Goal: Transaction & Acquisition: Purchase product/service

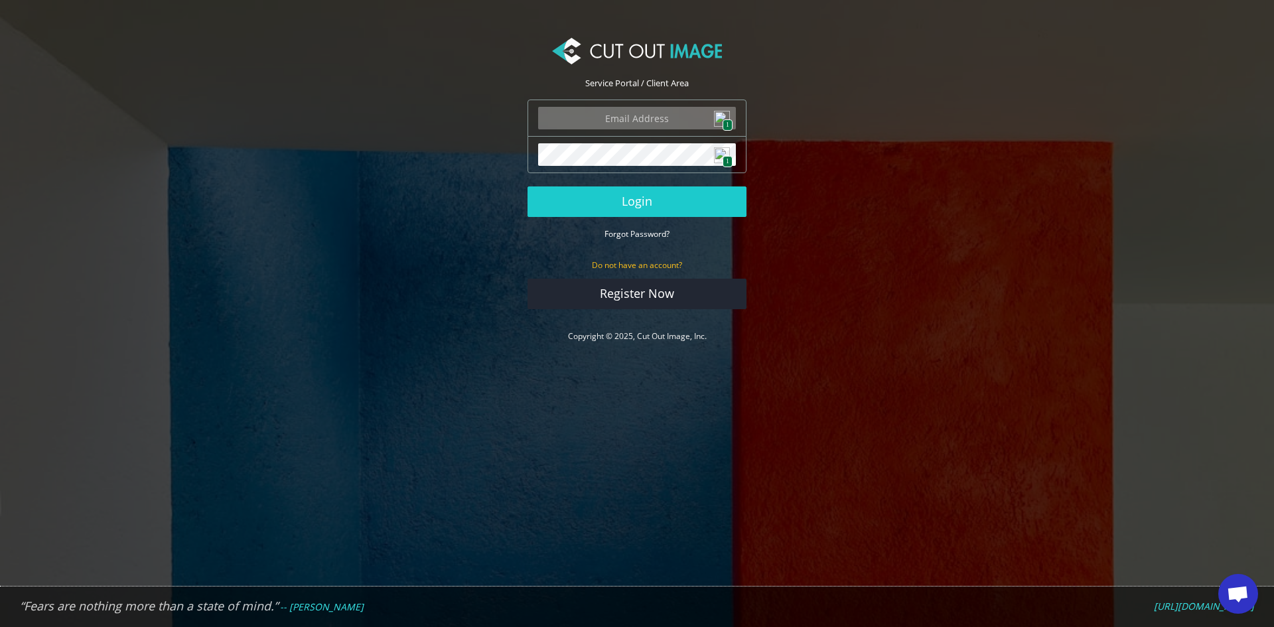
click at [720, 116] on img at bounding box center [722, 119] width 16 height 16
type input "john.jr@coppenswarenhuis.nl"
click at [658, 202] on button "Login" at bounding box center [637, 201] width 219 height 31
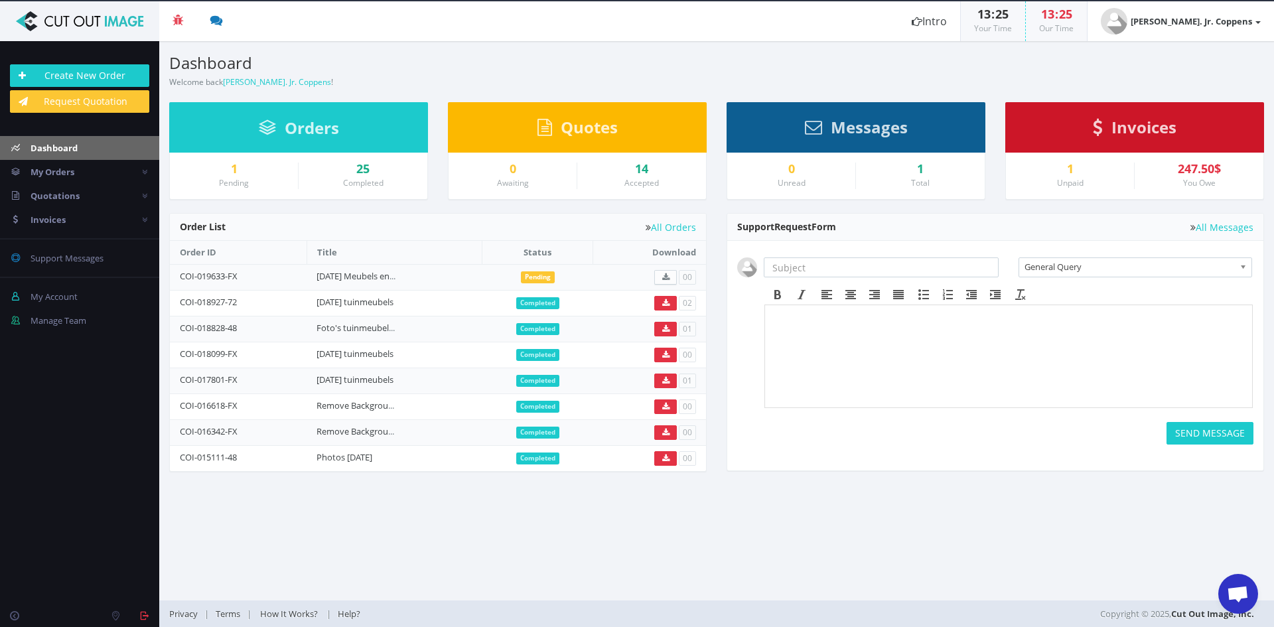
click at [911, 130] on div "Messages" at bounding box center [856, 127] width 259 height 50
click at [1159, 137] on span "Invoices" at bounding box center [1144, 127] width 65 height 22
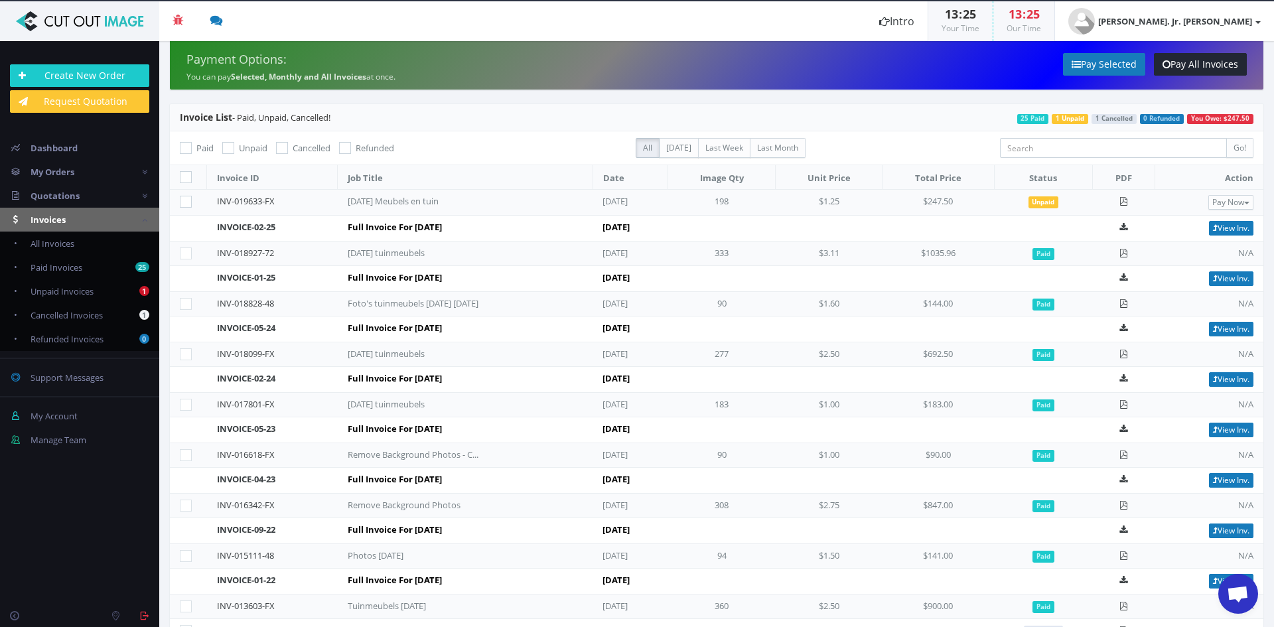
click at [1254, 199] on td "Pay Now PayPal Credit Card" at bounding box center [1209, 203] width 109 height 26
click at [1236, 199] on button "Pay Now" at bounding box center [1231, 202] width 45 height 15
click at [1183, 228] on span "PayPal" at bounding box center [1186, 224] width 31 height 13
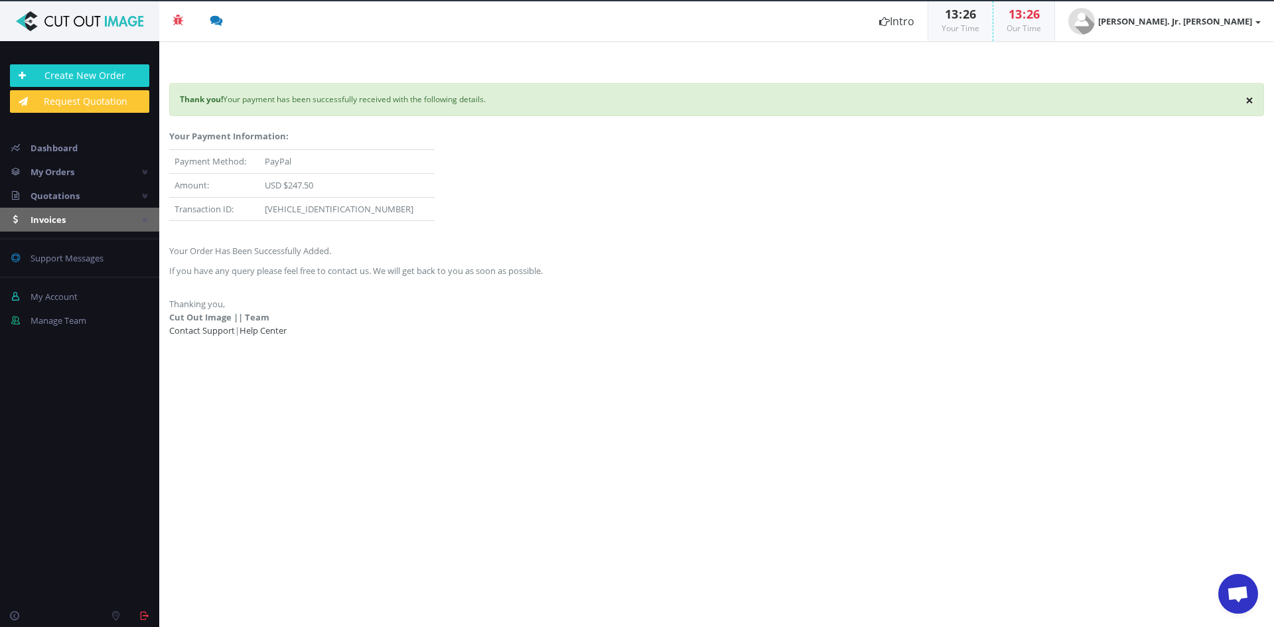
click at [88, 214] on link "Invoices" at bounding box center [79, 220] width 159 height 24
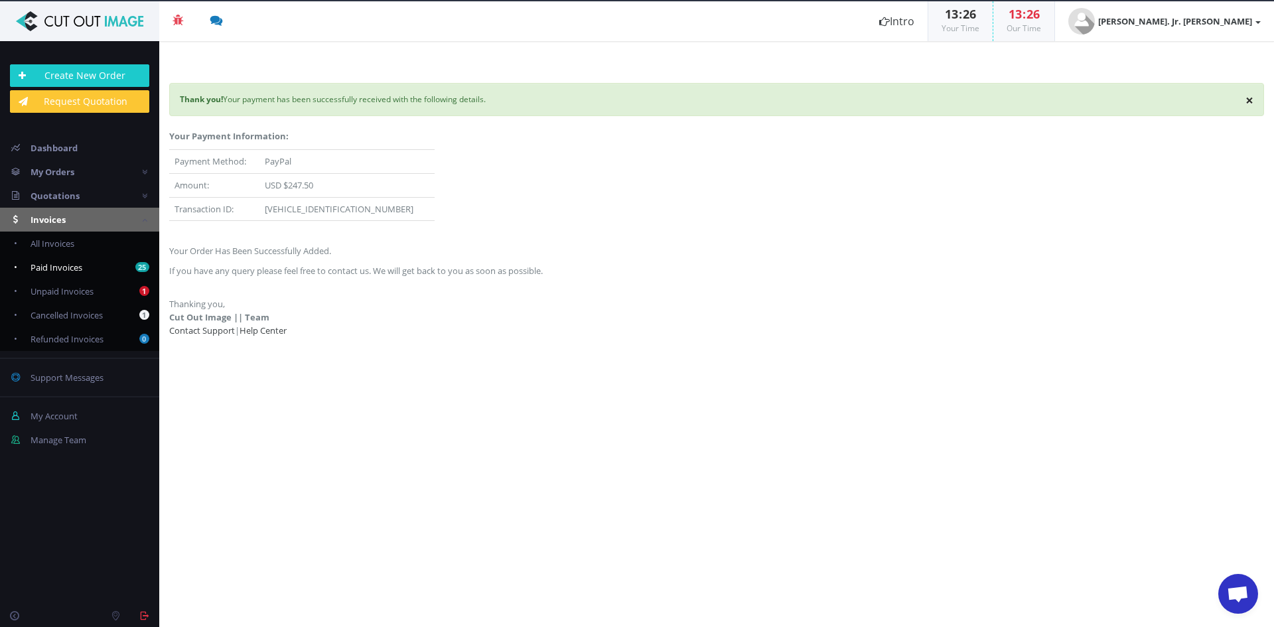
click at [71, 269] on span "Paid Invoices" at bounding box center [57, 267] width 52 height 12
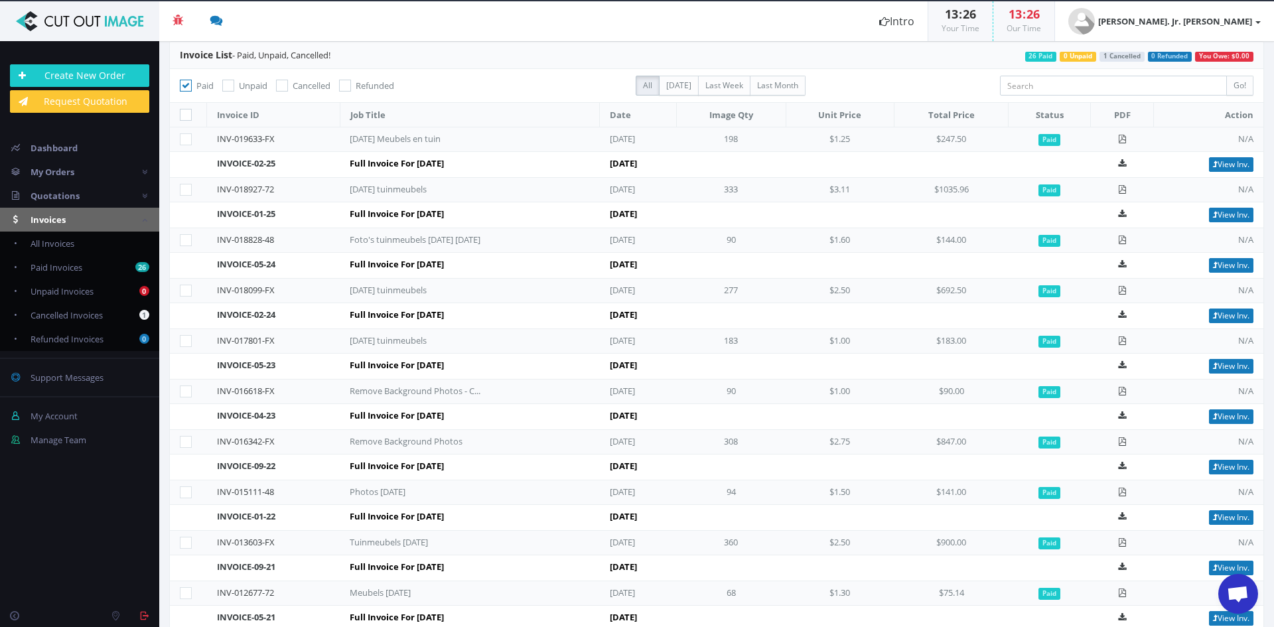
click at [183, 133] on icon at bounding box center [186, 139] width 12 height 12
click at [1120, 141] on icon at bounding box center [1122, 139] width 9 height 9
click at [84, 164] on link "My Orders" at bounding box center [79, 172] width 159 height 24
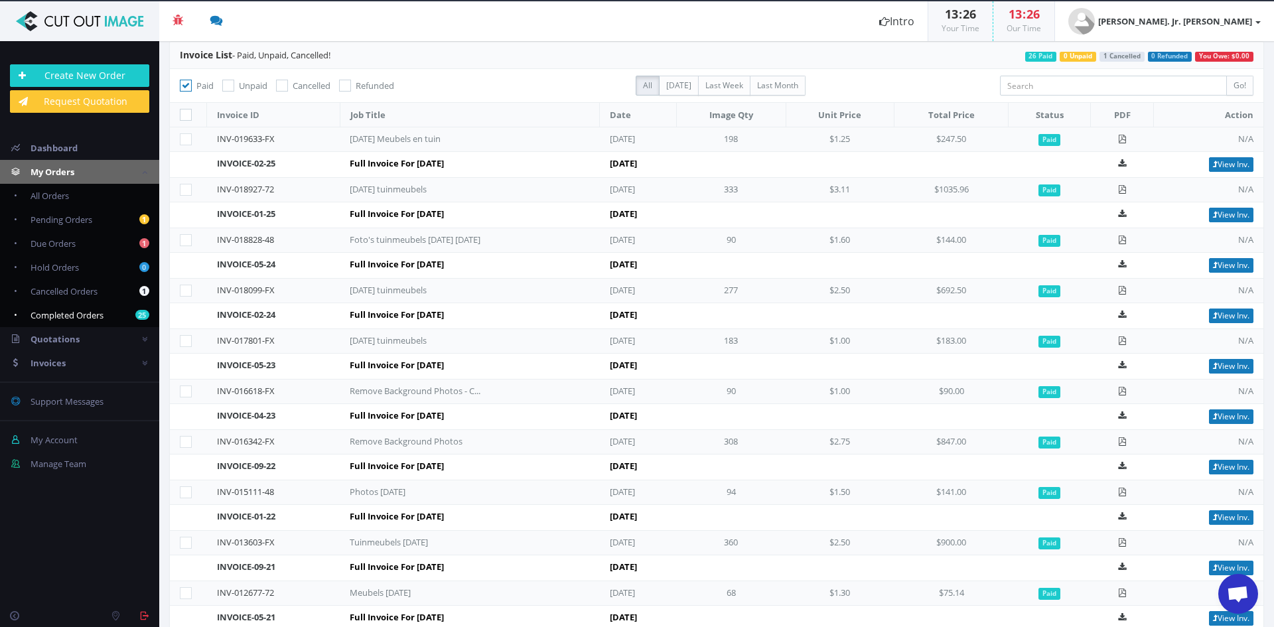
click at [86, 310] on span "Completed Orders" at bounding box center [67, 315] width 73 height 12
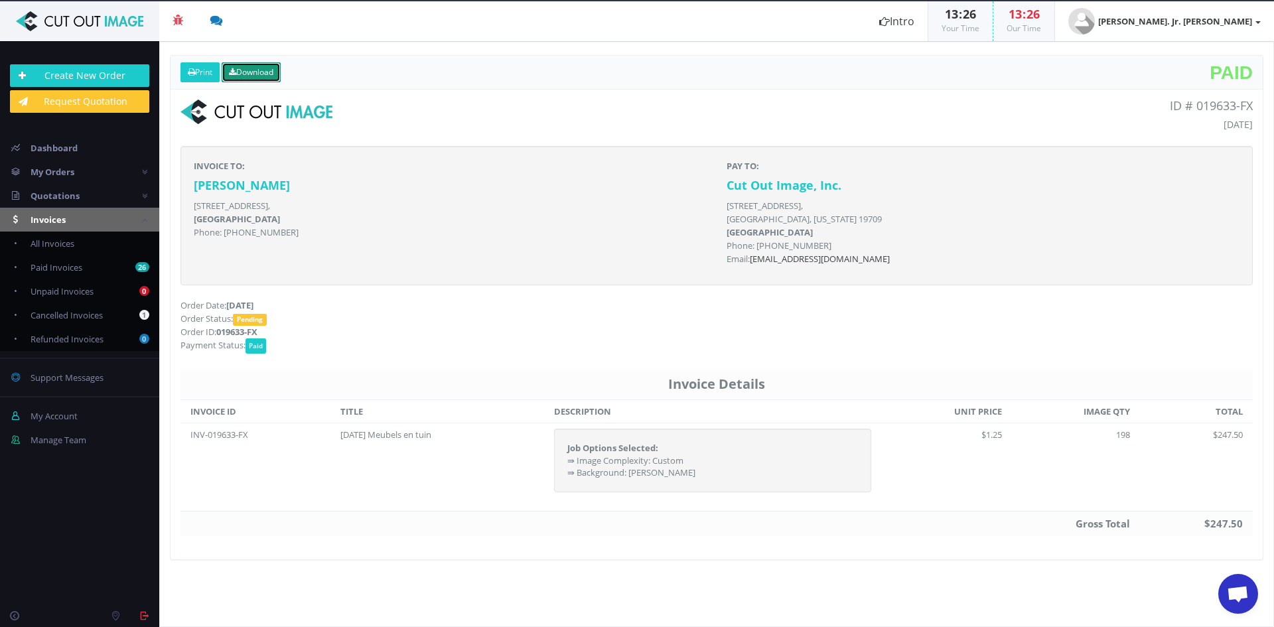
click at [274, 69] on link "Download" at bounding box center [251, 72] width 59 height 20
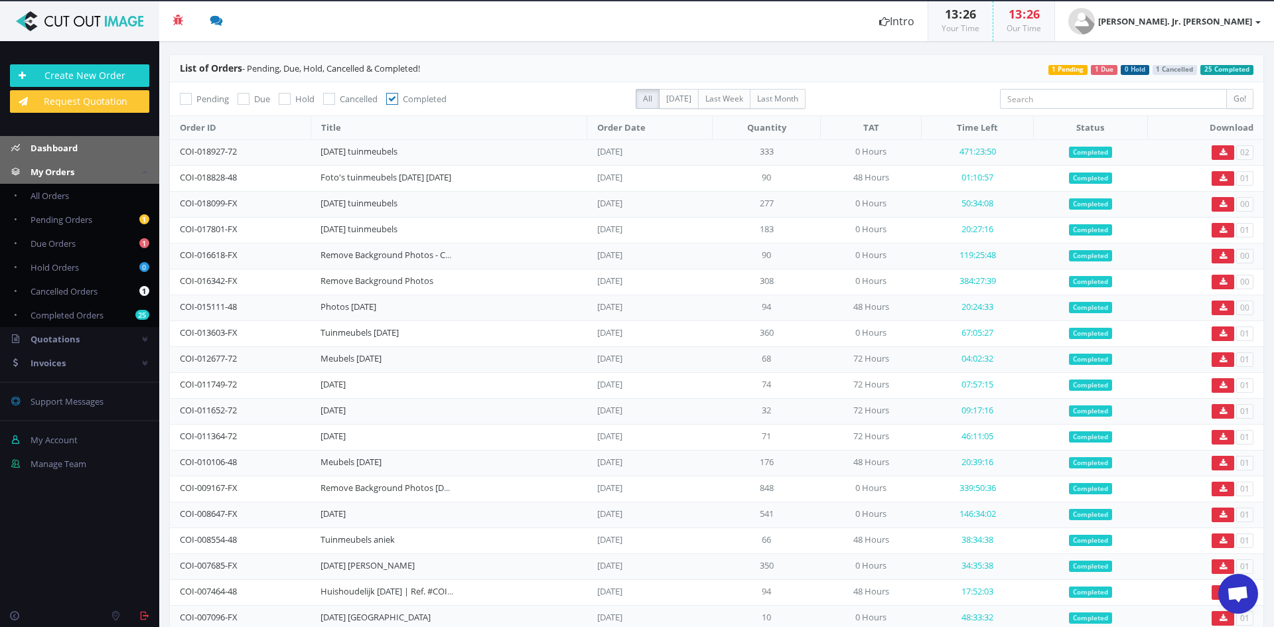
click at [72, 143] on span "Dashboard" at bounding box center [54, 148] width 47 height 12
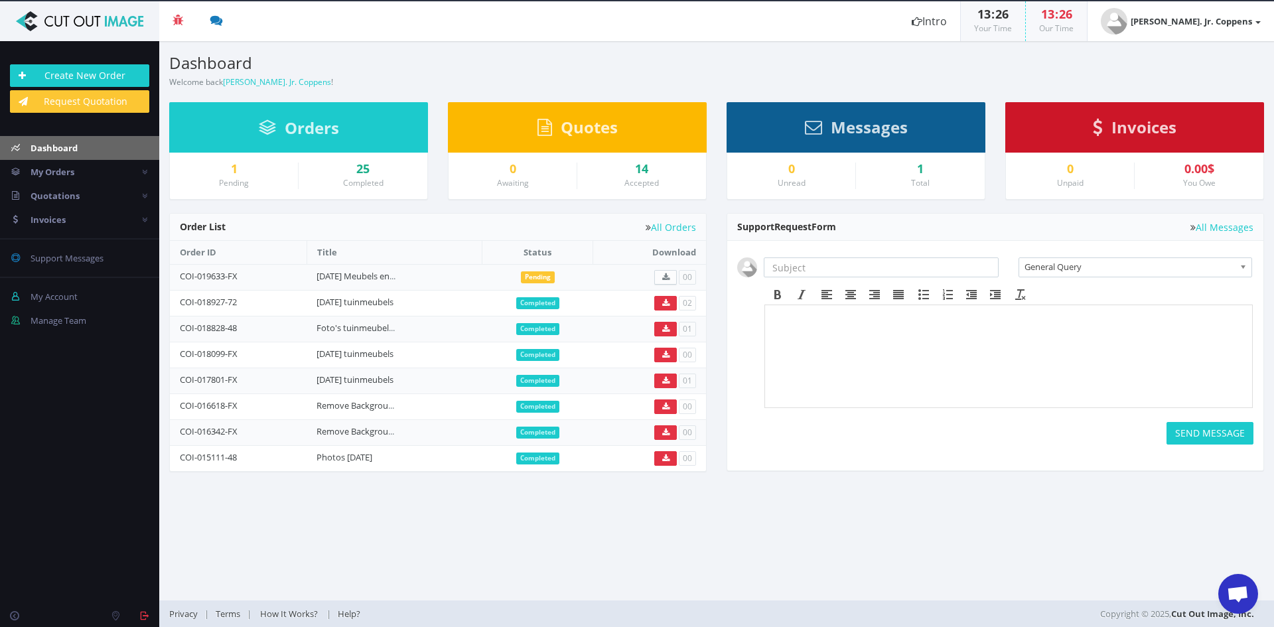
click at [326, 129] on span "Orders" at bounding box center [312, 128] width 54 height 22
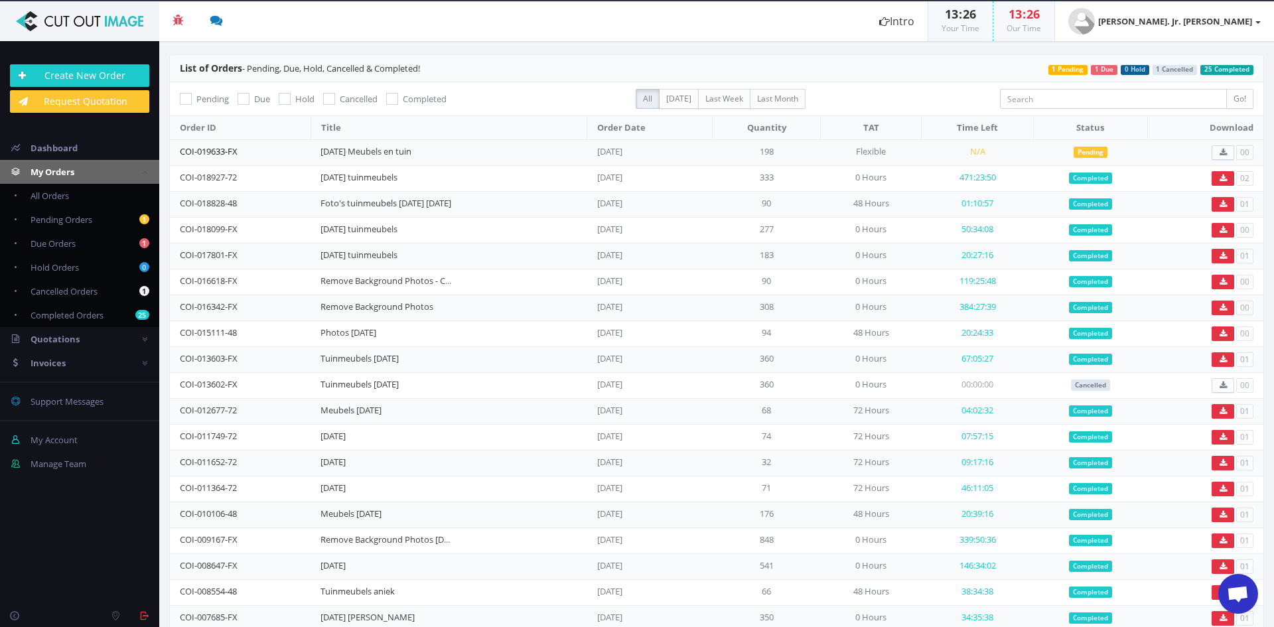
click at [227, 153] on link "COI-019633-FX" at bounding box center [209, 151] width 58 height 12
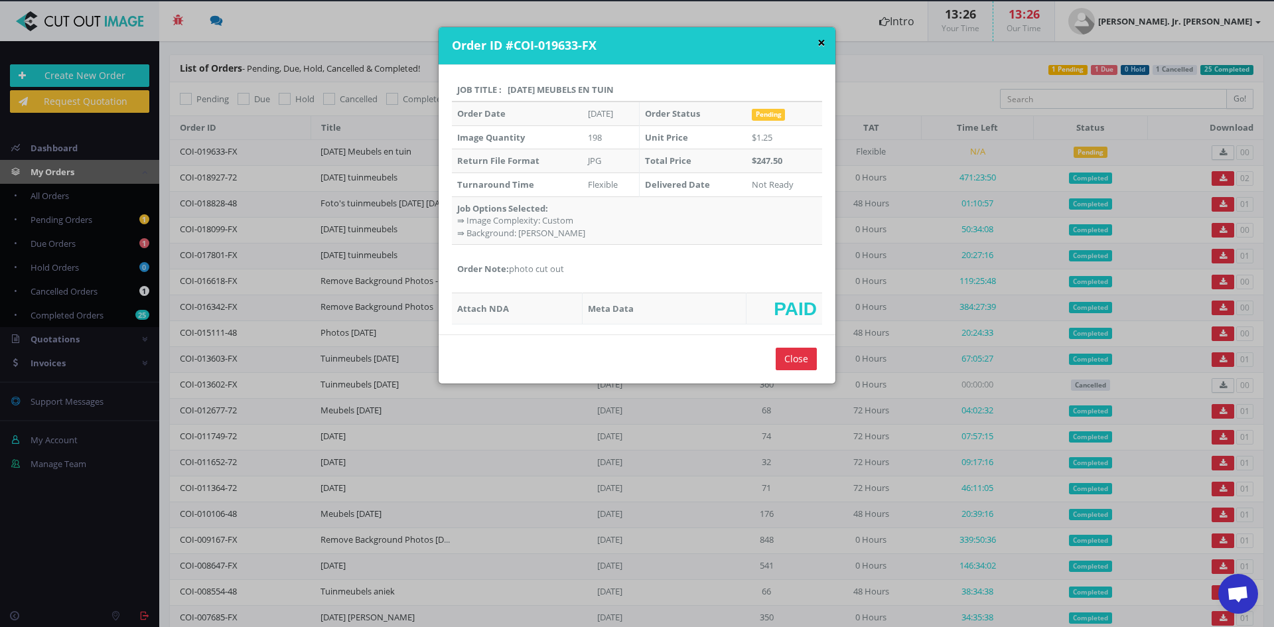
click at [820, 36] on button "×" at bounding box center [822, 43] width 8 height 14
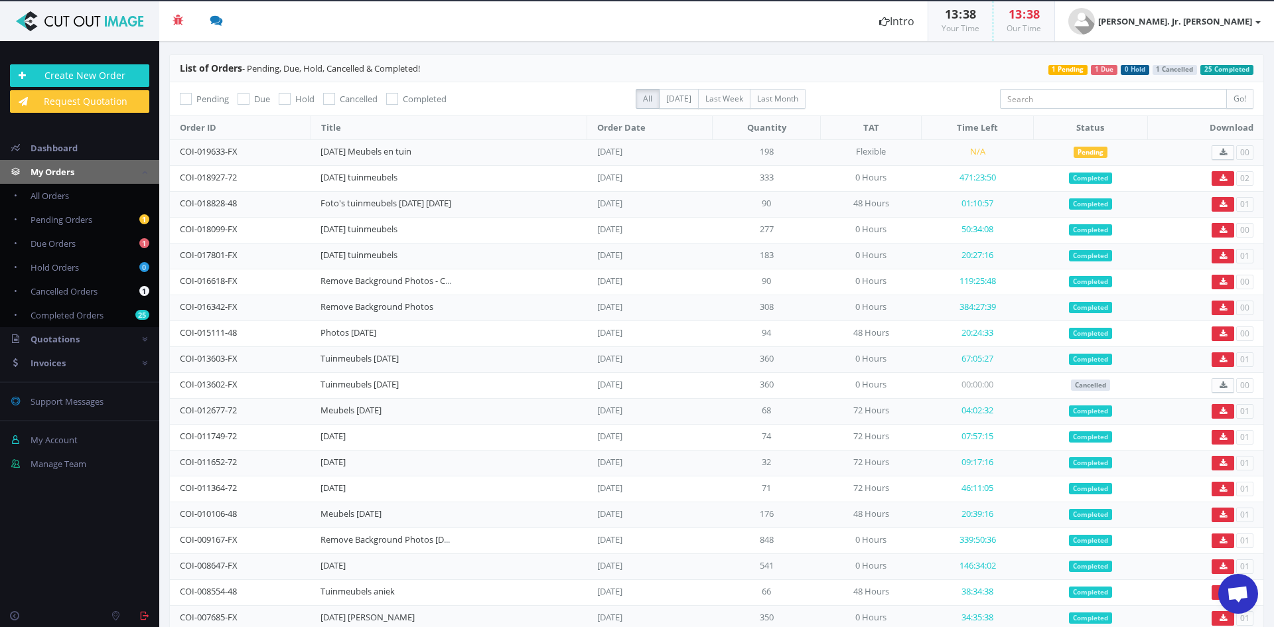
click at [459, 18] on header "Beta 3 You have 0 notifications Order #000148-48 is ready to download 1 minutes…" at bounding box center [637, 21] width 1274 height 40
click at [554, 22] on header "Beta 3 You have 0 notifications Order #000148-48 is ready to download 1 minutes…" at bounding box center [637, 21] width 1274 height 40
